Goal: Task Accomplishment & Management: Manage account settings

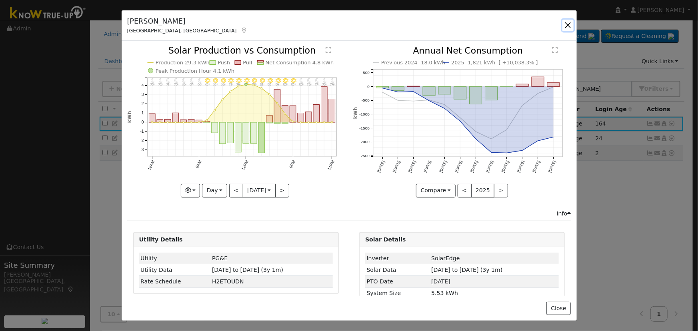
click at [568, 24] on button "button" at bounding box center [567, 25] width 11 height 11
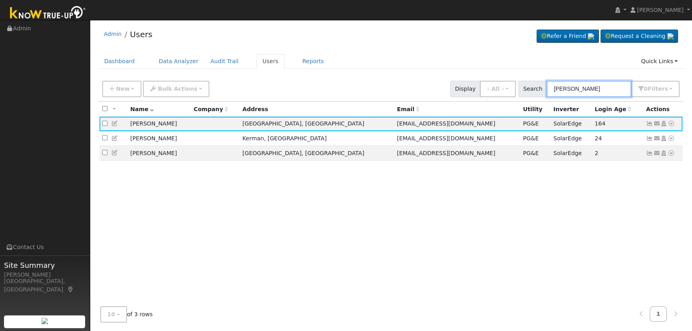
click at [615, 92] on input "[PERSON_NAME]" at bounding box center [589, 89] width 85 height 16
drag, startPoint x: 612, startPoint y: 91, endPoint x: 403, endPoint y: 86, distance: 208.8
click at [423, 92] on div "New Add User Quick Add Quick Connect Quick Convert Lead Bulk Actions Send Email…" at bounding box center [391, 87] width 581 height 19
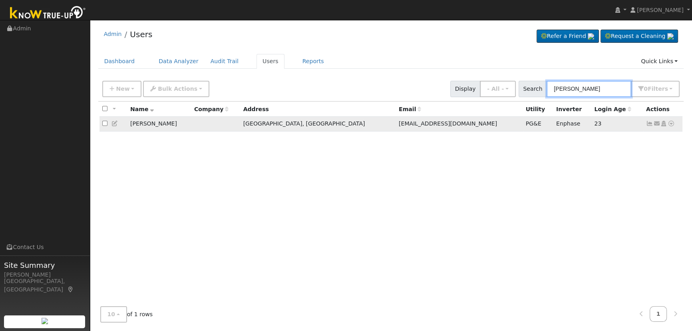
type input "[PERSON_NAME]"
click at [651, 124] on icon at bounding box center [649, 124] width 7 height 6
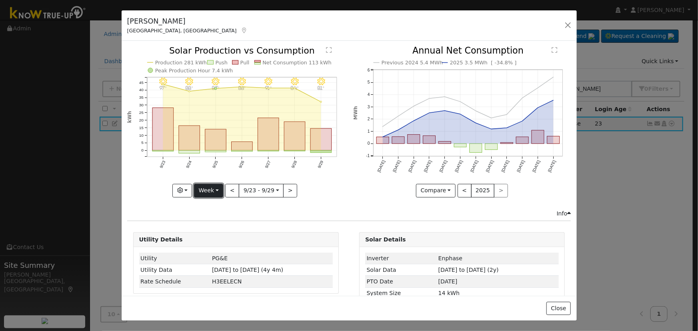
click at [213, 187] on button "Week" at bounding box center [208, 191] width 29 height 14
click at [224, 204] on link "Day" at bounding box center [222, 206] width 56 height 11
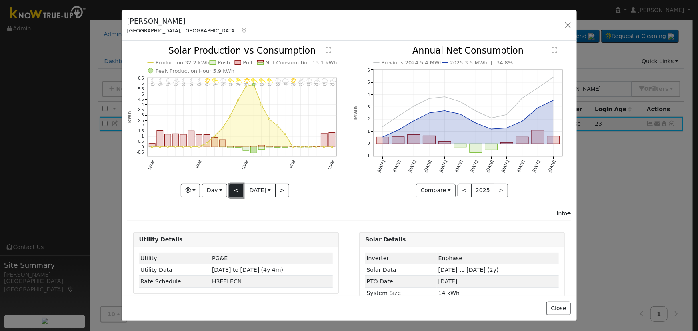
click at [233, 188] on button "<" at bounding box center [236, 191] width 14 height 14
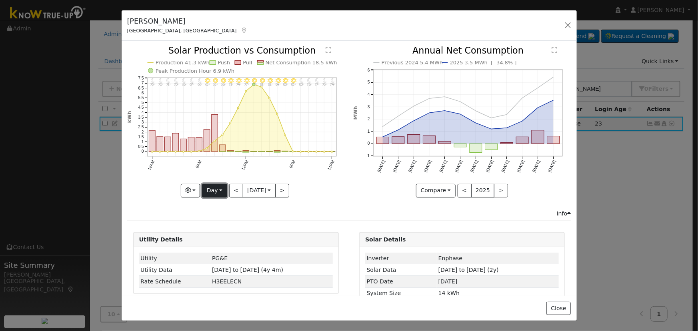
click at [202, 188] on button "Day" at bounding box center [214, 191] width 25 height 14
click at [226, 236] on link "Year" at bounding box center [230, 240] width 56 height 11
type input "[DATE]"
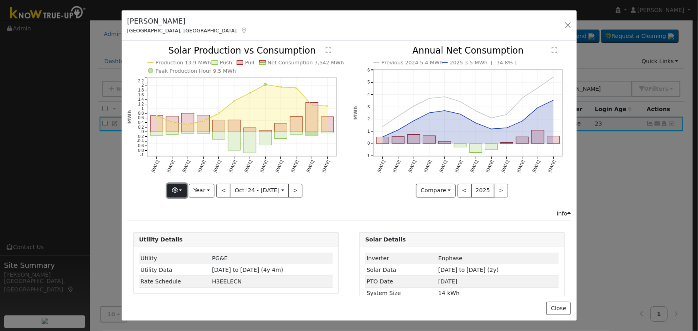
click at [180, 191] on button "button" at bounding box center [177, 191] width 20 height 14
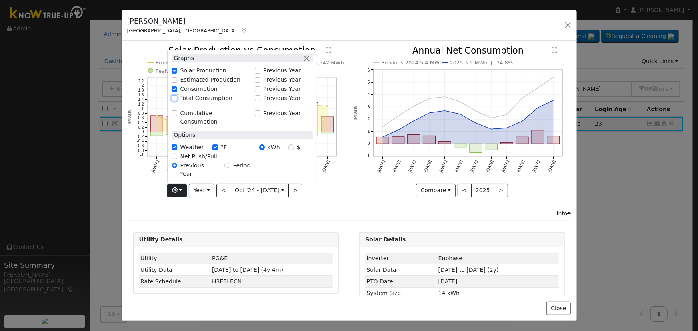
click at [177, 101] on input "Total Consumption" at bounding box center [175, 98] width 6 height 6
checkbox input "true"
click at [307, 62] on button "button" at bounding box center [306, 58] width 8 height 8
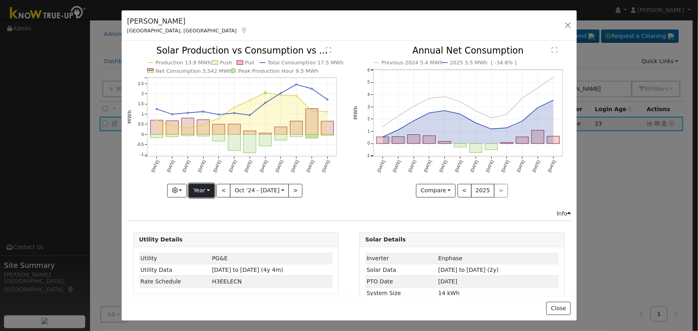
click at [203, 186] on button "Year" at bounding box center [202, 191] width 26 height 14
click at [214, 249] on link "Custom" at bounding box center [217, 251] width 56 height 11
click at [234, 189] on input "[DATE]" at bounding box center [234, 190] width 29 height 13
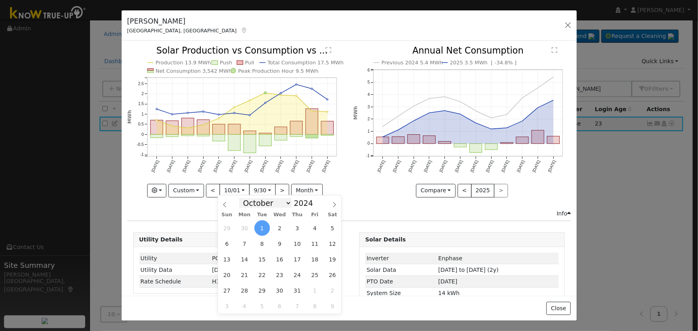
click at [280, 203] on select "January February March April May June July August September October November De…" at bounding box center [265, 203] width 52 height 10
select select "10"
click at [245, 198] on select "January February March April May June July August September October November De…" at bounding box center [265, 203] width 52 height 10
click at [329, 260] on span "16" at bounding box center [333, 259] width 16 height 16
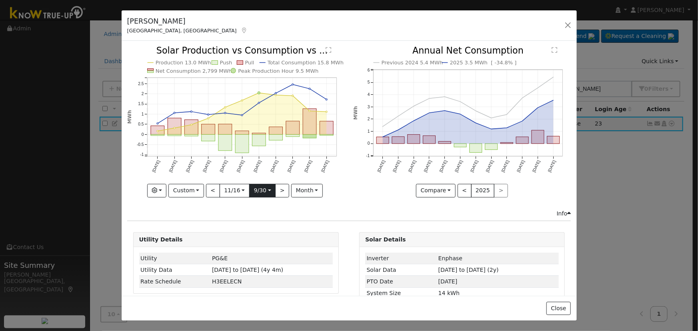
click at [260, 187] on input "[DATE]" at bounding box center [262, 190] width 26 height 13
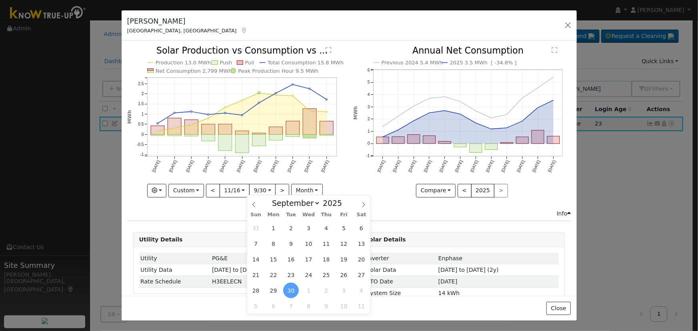
click at [343, 178] on div "Production 13.0 MWh Push Pull Total Consumption 15.8 MWh Net Consumption 2,799 …" at bounding box center [236, 127] width 226 height 163
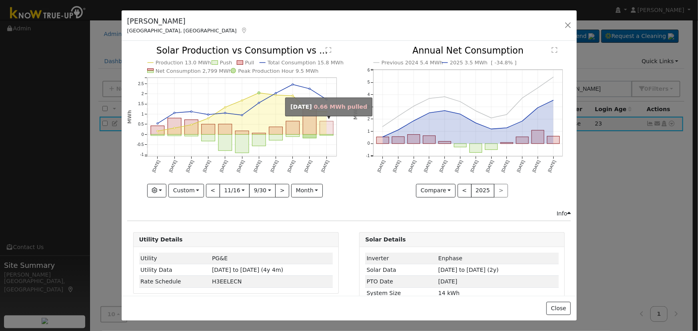
click at [319, 127] on rect "onclick=""" at bounding box center [326, 128] width 14 height 13
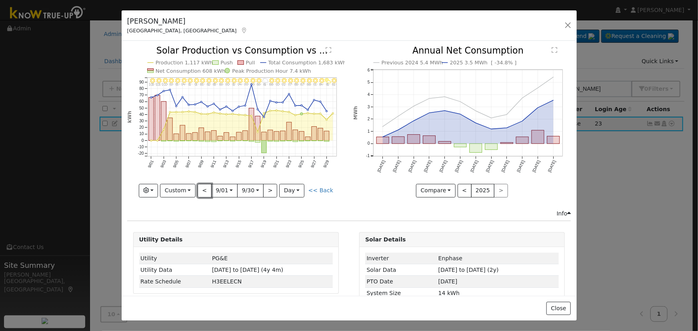
click at [207, 188] on button "<" at bounding box center [205, 191] width 14 height 14
type input "[DATE]"
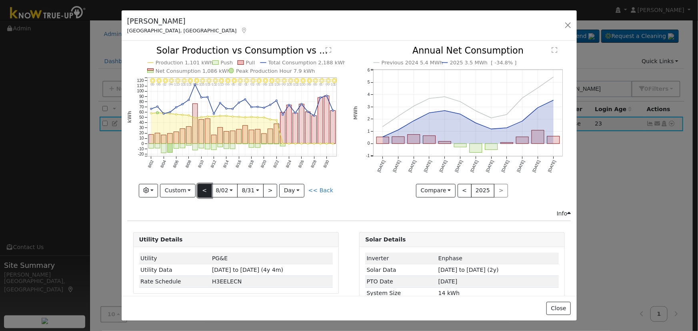
click at [200, 190] on button "<" at bounding box center [205, 191] width 14 height 14
type input "[DATE]"
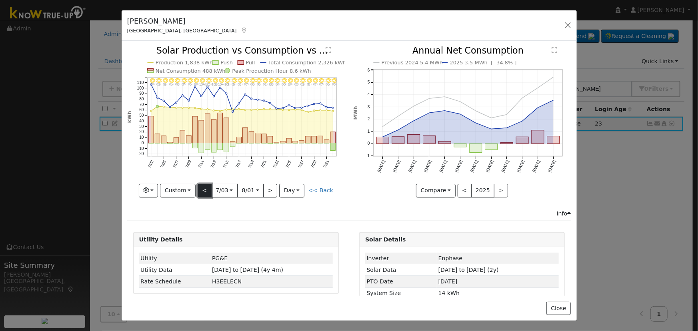
click at [207, 191] on button "<" at bounding box center [205, 191] width 14 height 14
type input "[DATE]"
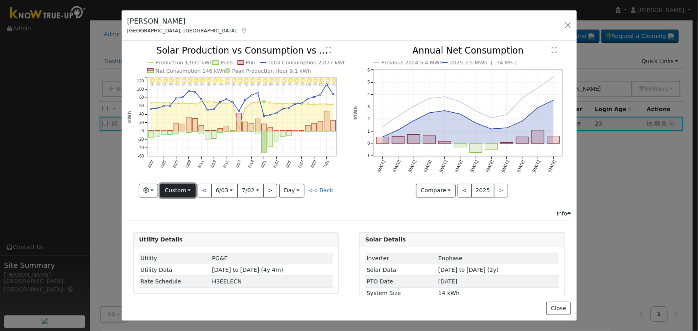
click at [185, 187] on button "Custom" at bounding box center [178, 191] width 36 height 14
click at [196, 224] on link "Month" at bounding box center [188, 228] width 56 height 11
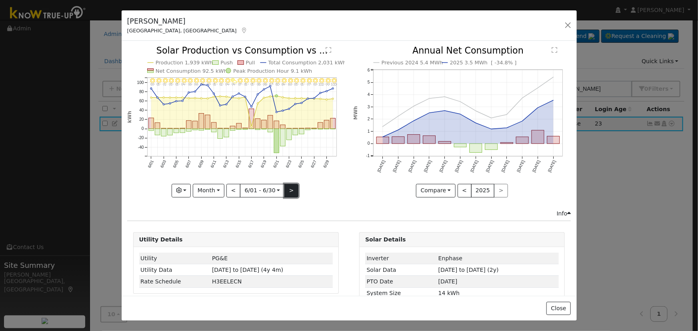
click at [294, 188] on button ">" at bounding box center [291, 191] width 14 height 14
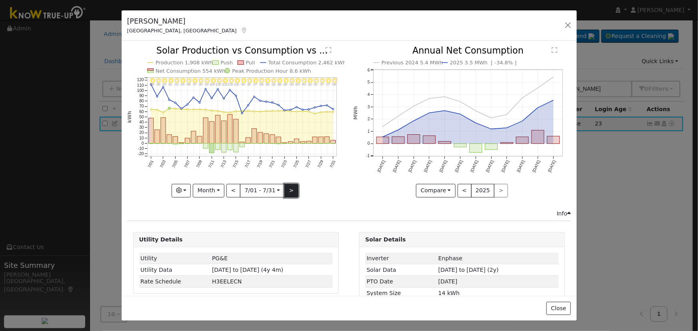
click at [291, 187] on button ">" at bounding box center [291, 191] width 14 height 14
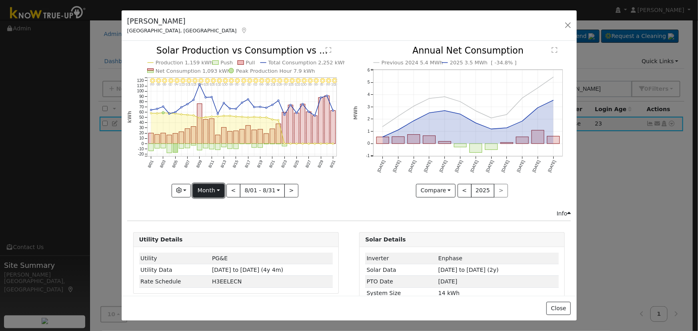
click at [212, 187] on button "Month" at bounding box center [209, 191] width 32 height 14
click at [212, 235] on link "Year" at bounding box center [221, 240] width 56 height 11
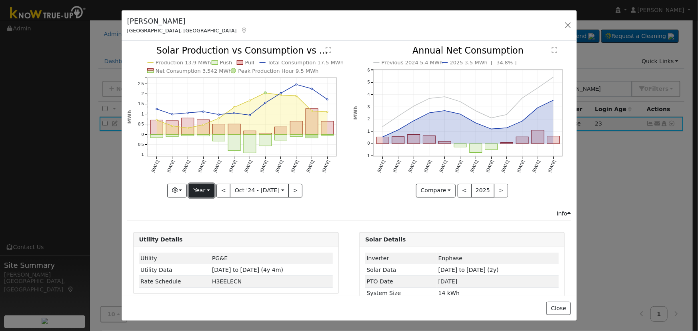
click at [206, 189] on button "Year" at bounding box center [202, 191] width 26 height 14
click at [224, 224] on link "Month" at bounding box center [217, 228] width 56 height 11
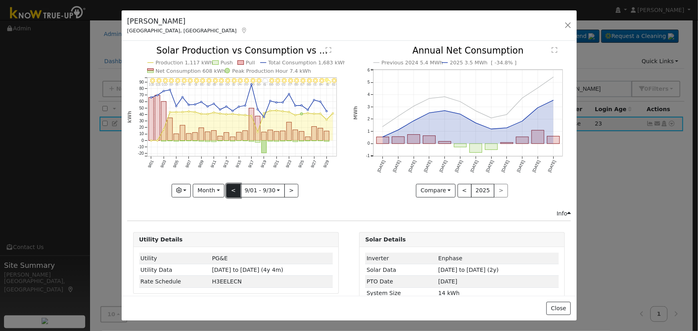
click at [227, 191] on button "<" at bounding box center [233, 191] width 14 height 14
type input "[DATE]"
